Goal: Information Seeking & Learning: Check status

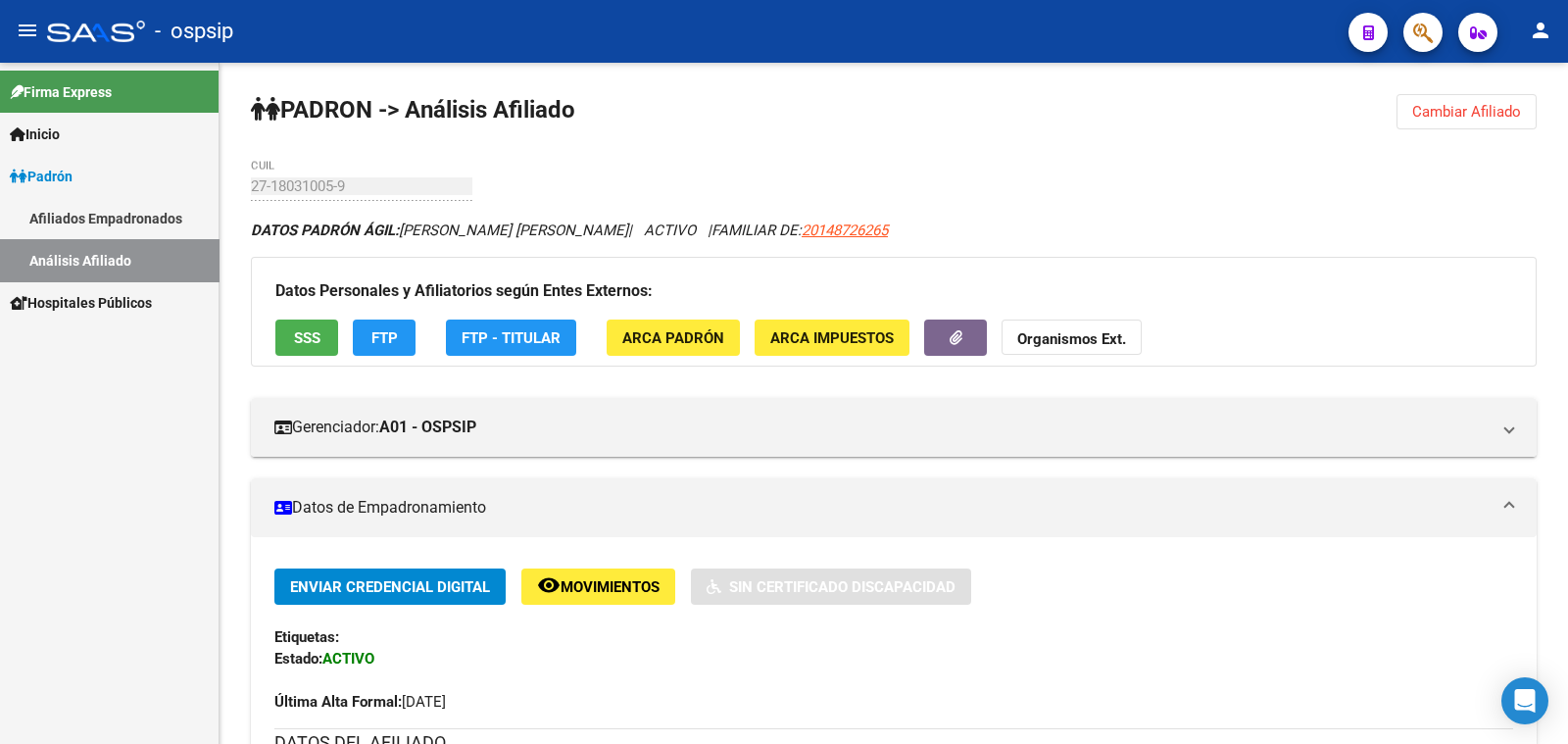
scroll to position [368, 0]
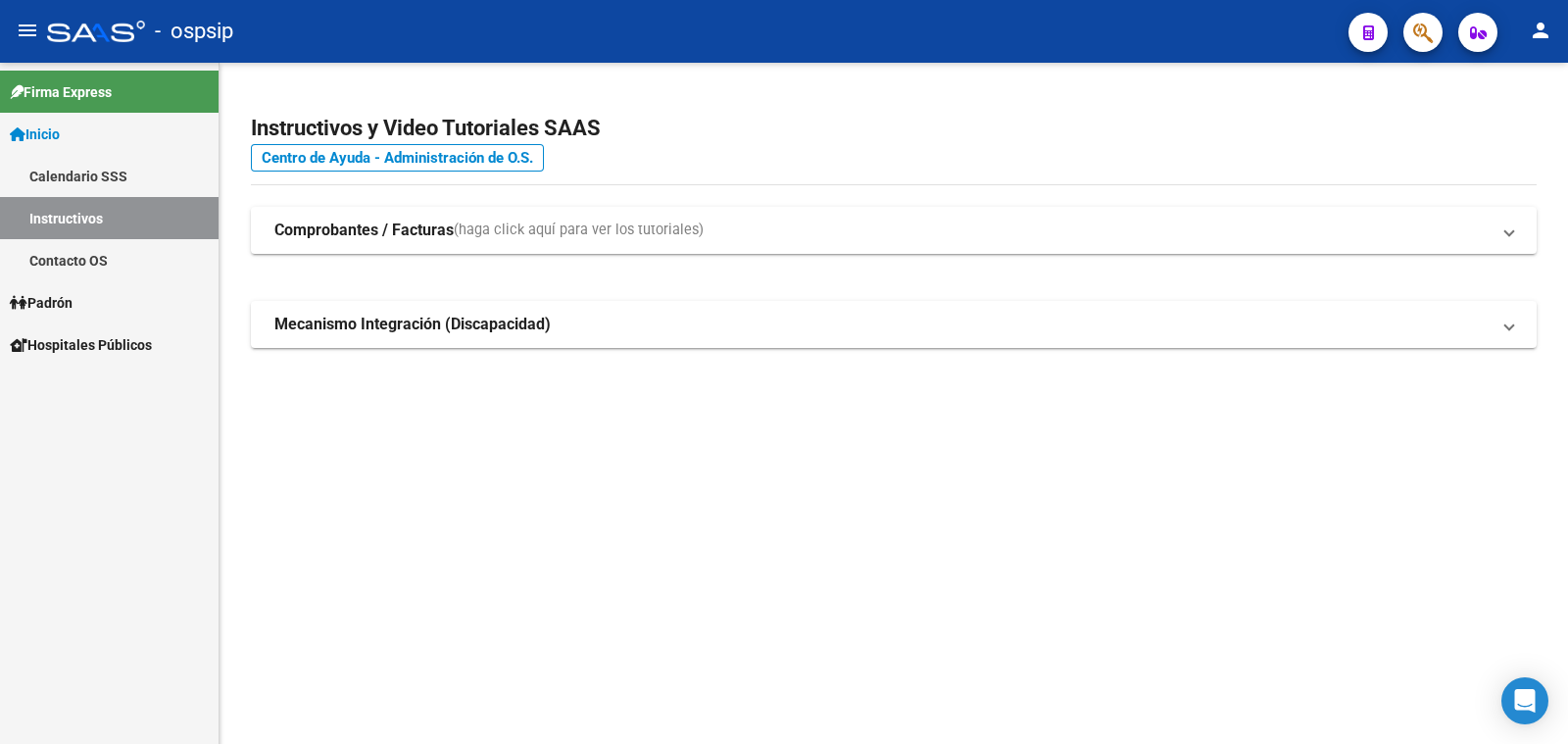
click at [70, 297] on span "Padrón" at bounding box center [41, 303] width 62 height 22
click at [112, 384] on link "Análisis Afiliado" at bounding box center [109, 386] width 218 height 42
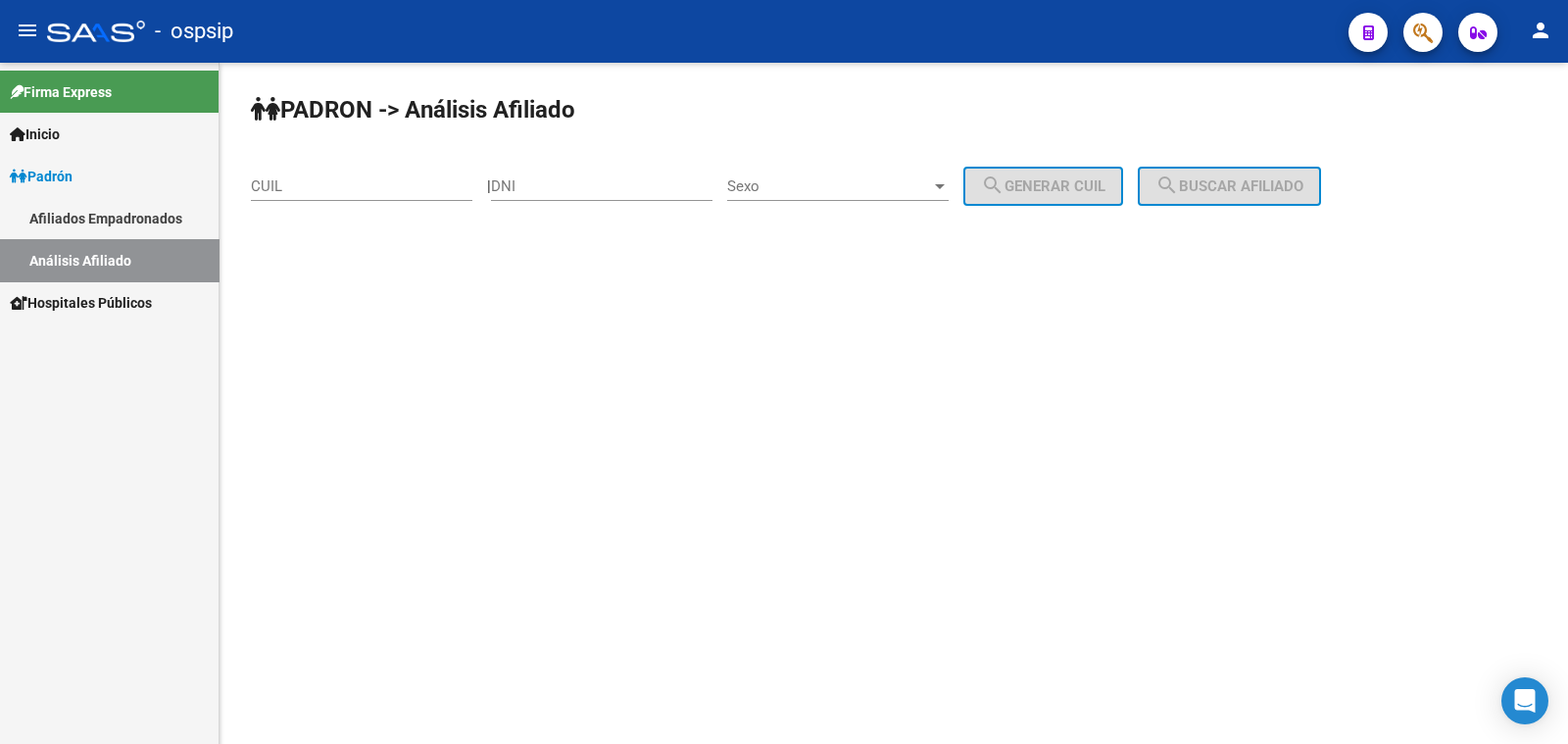
click at [587, 185] on input "DNI" at bounding box center [602, 187] width 221 height 18
paste input "40005343"
type input "40005343"
click at [863, 186] on span "Sexo" at bounding box center [829, 187] width 204 height 18
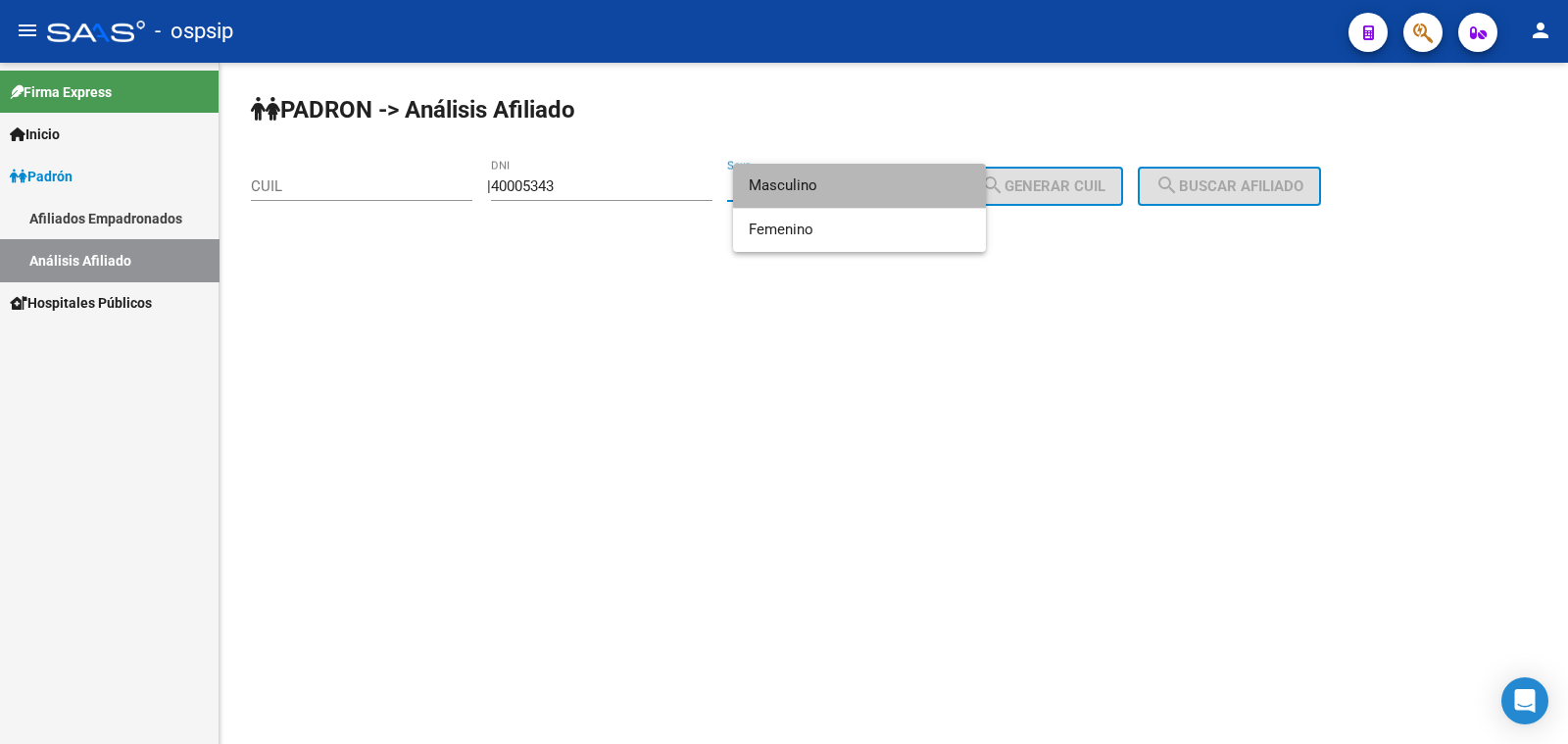
click at [863, 184] on span "Masculino" at bounding box center [860, 186] width 221 height 44
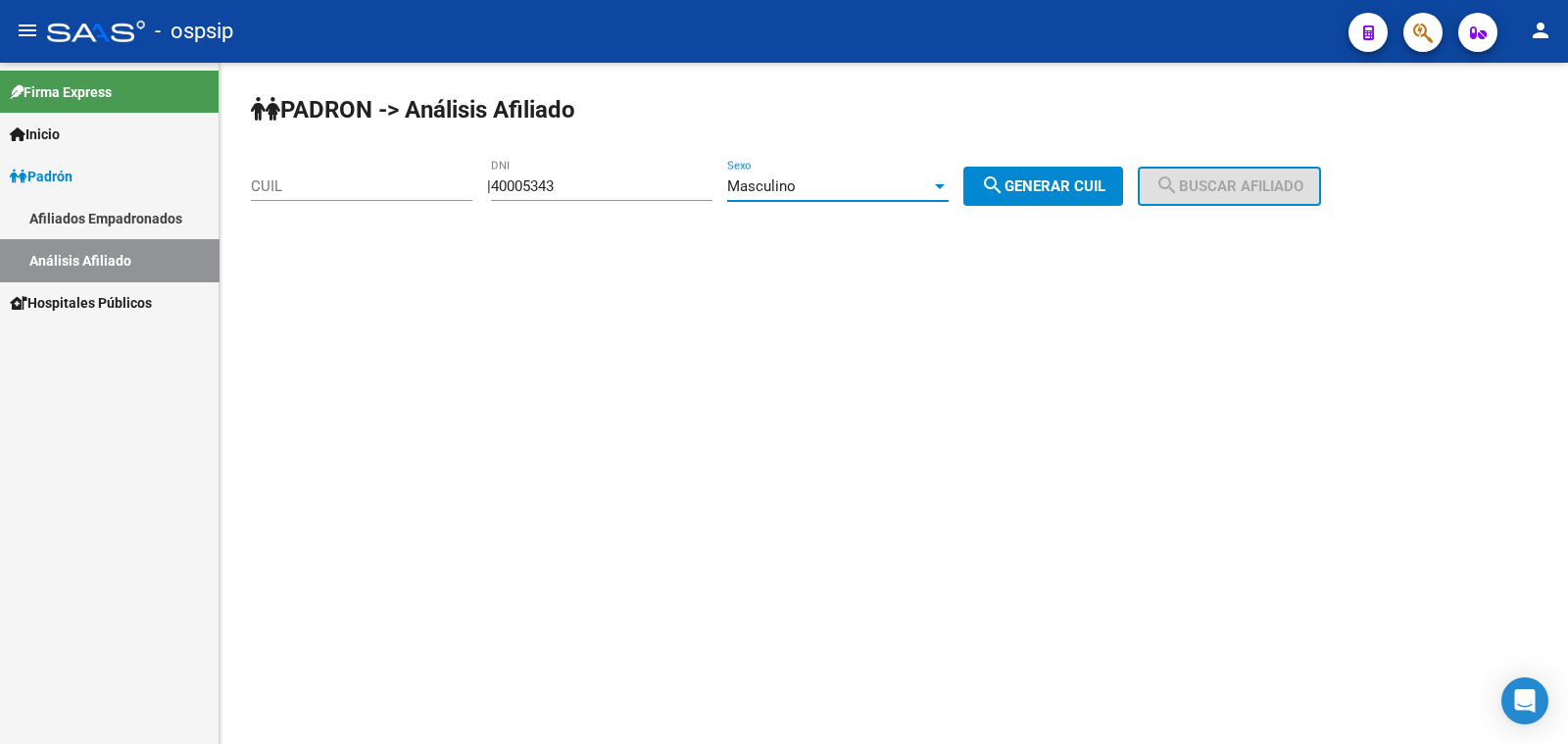
drag, startPoint x: 1053, startPoint y: 185, endPoint x: 1144, endPoint y: 184, distance: 91.0
click at [1078, 185] on span "search Generar CUIL" at bounding box center [1043, 187] width 124 height 18
type input "20-40005343-0"
click at [1222, 178] on span "search Buscar afiliado" at bounding box center [1230, 187] width 148 height 18
